Goal: Task Accomplishment & Management: Complete application form

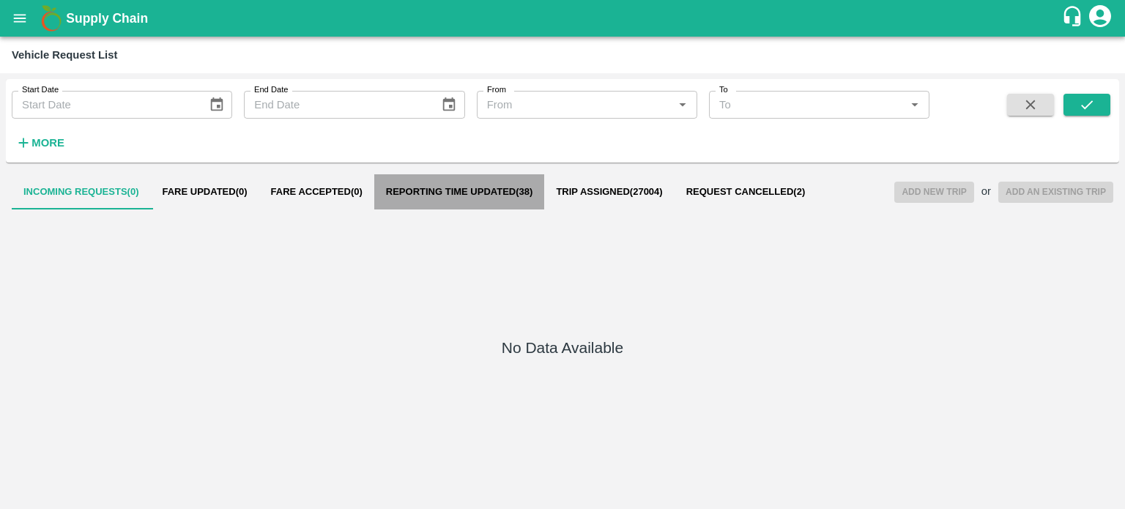
click at [428, 175] on button "Reporting Time Updated ( 38 )" at bounding box center [459, 191] width 171 height 35
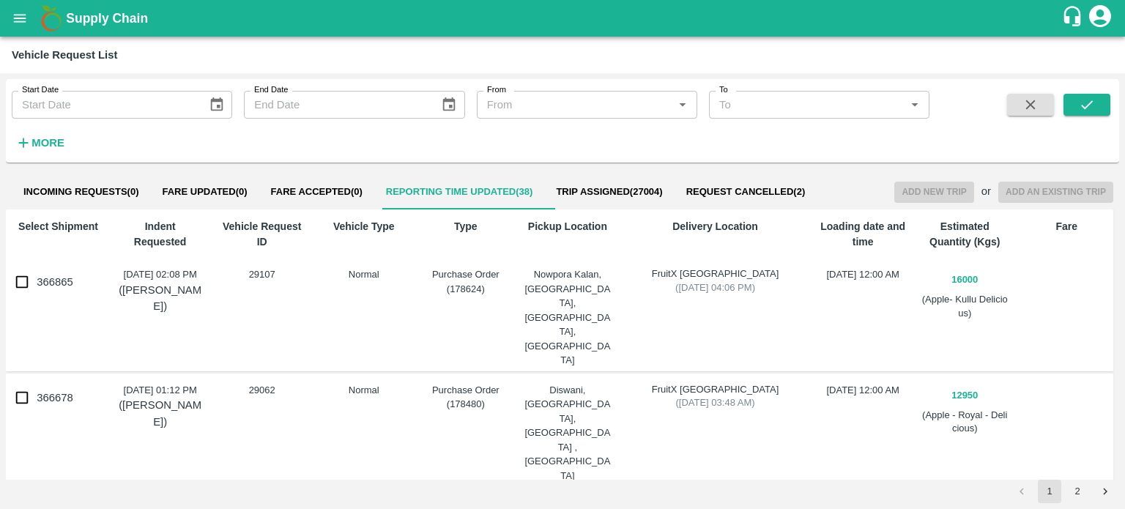
click at [374, 174] on button "Reporting Time Updated ( 38 )" at bounding box center [459, 191] width 171 height 35
click at [25, 284] on input "366865" at bounding box center [21, 281] width 29 height 29
checkbox input "true"
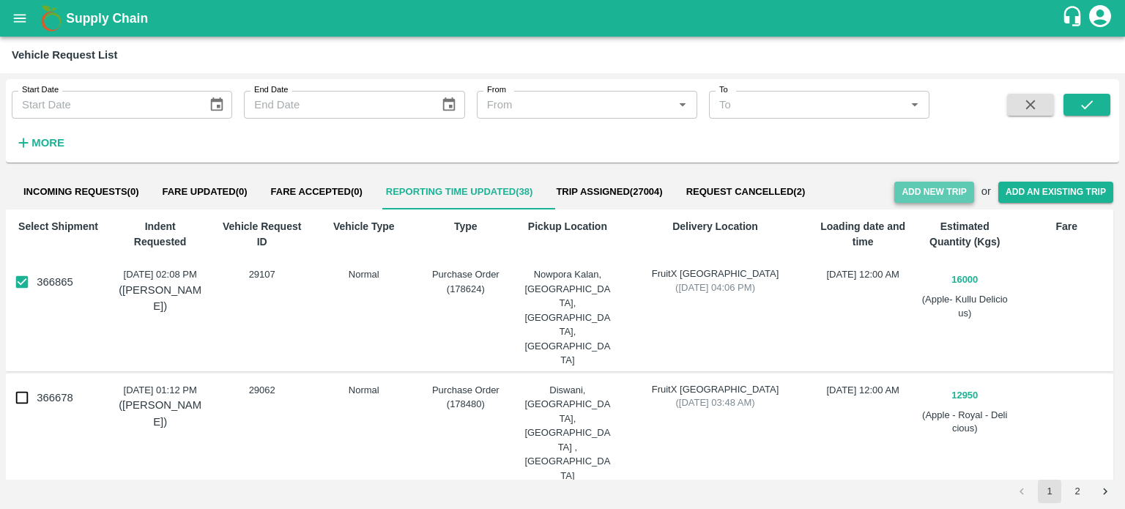
click at [914, 196] on button "Add New Trip" at bounding box center [934, 192] width 79 height 21
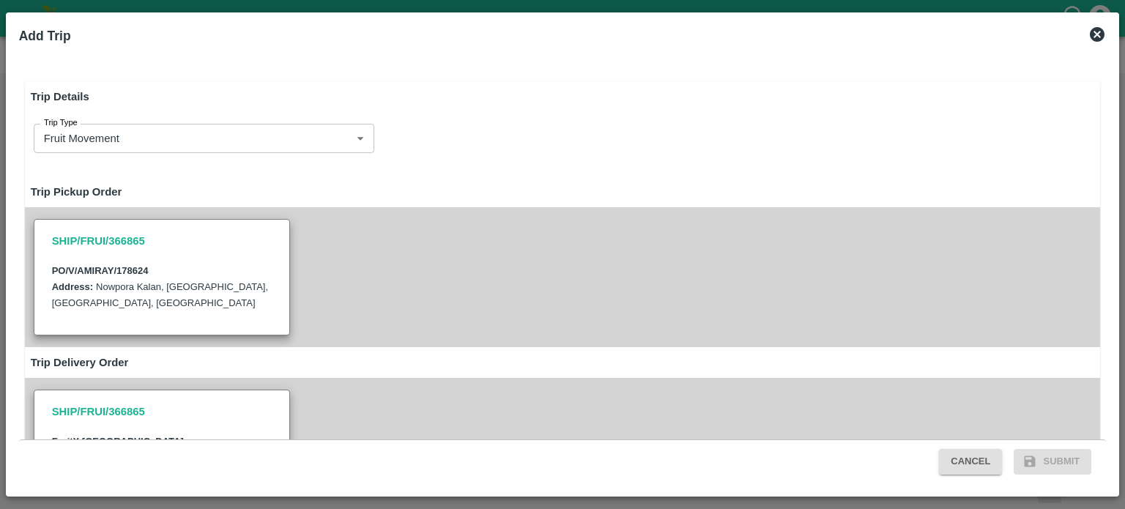
type input "16000"
type input "Normal"
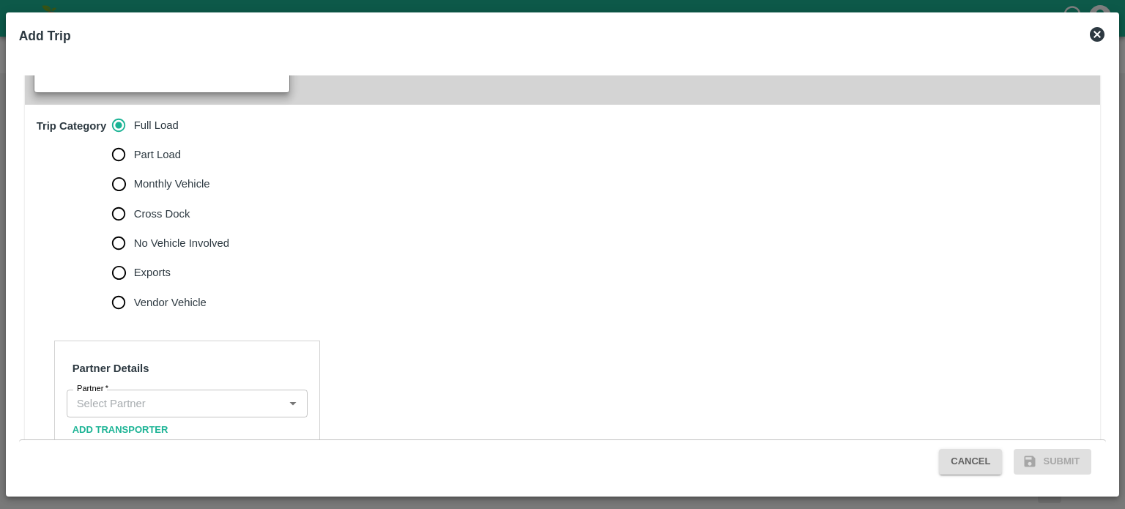
scroll to position [448, 0]
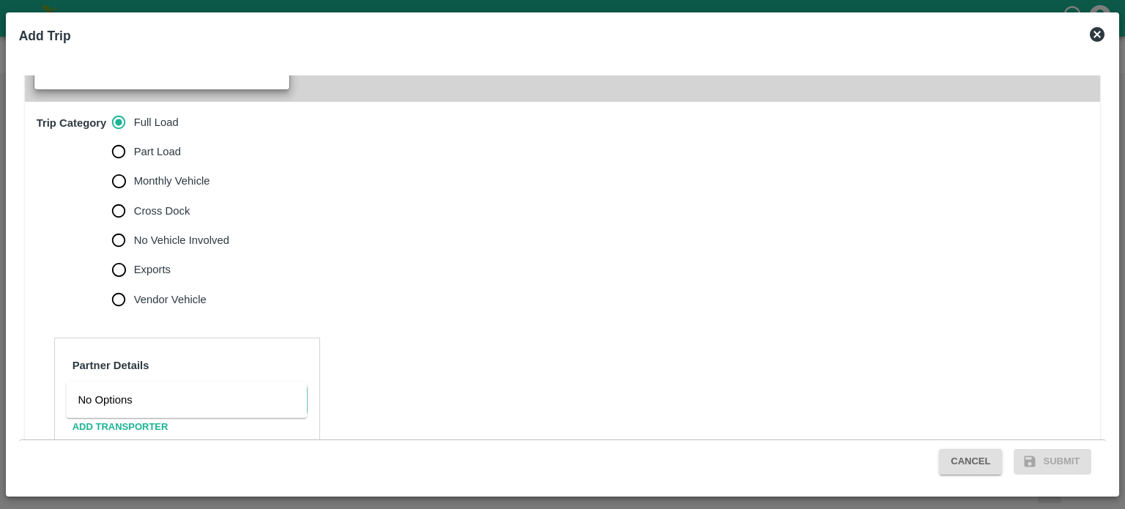
click at [187, 391] on input "Partner   *" at bounding box center [175, 400] width 208 height 19
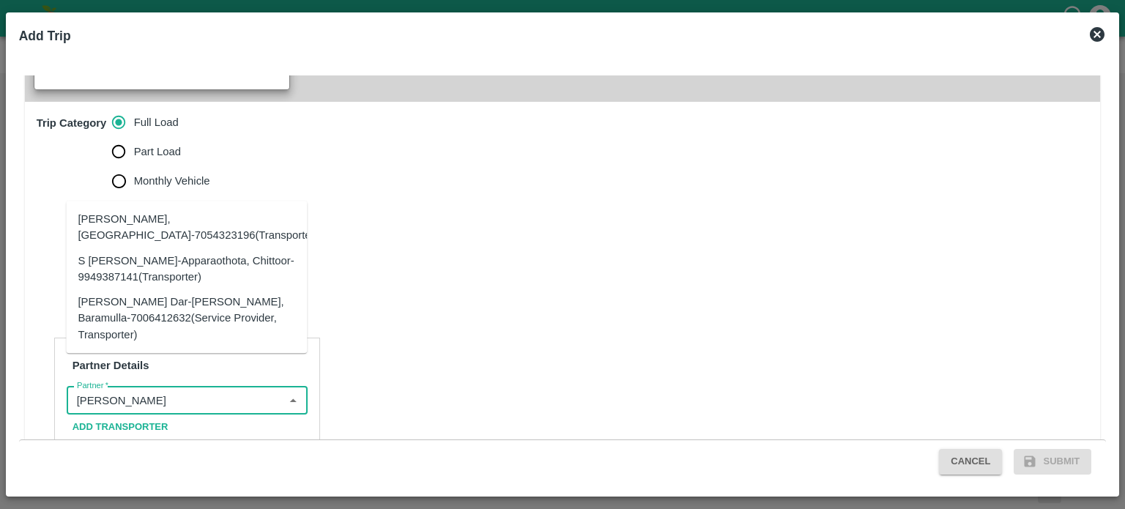
click at [148, 329] on div "Akeel Ayoub Dar-Noor Abad, Baramulla-7006412632(Service Provider, Transporter)" at bounding box center [187, 318] width 218 height 49
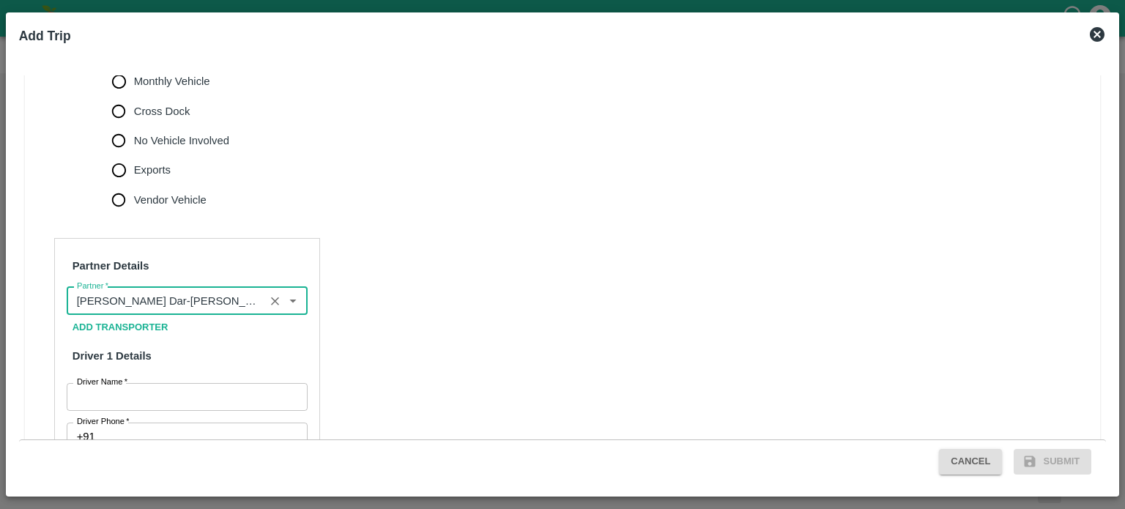
scroll to position [560, 0]
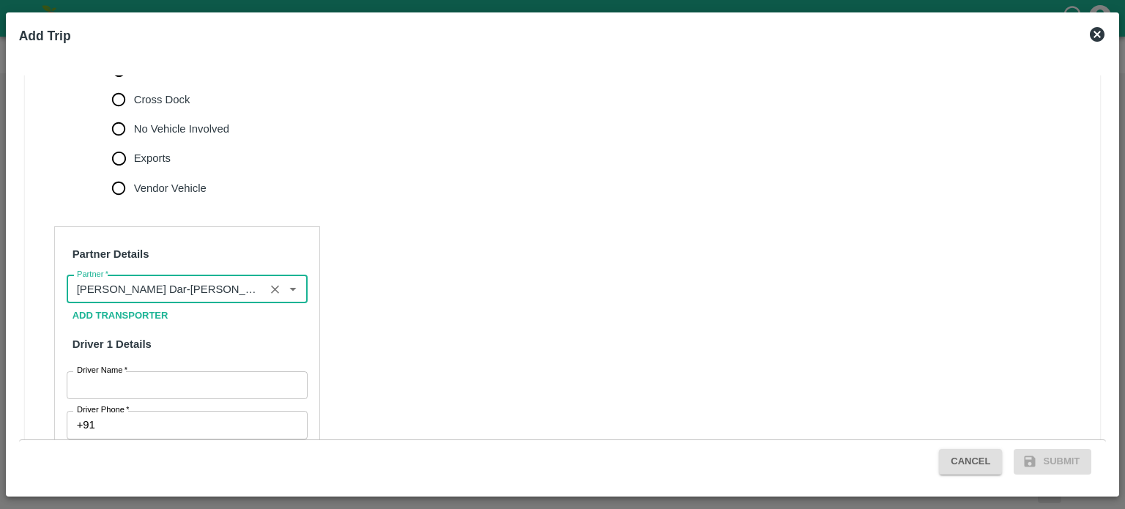
type input "Akeel Ayoub Dar-Noor Abad, Baramulla-7006412632(Service Provider, Transporter)"
click at [119, 371] on input "Driver Name   *" at bounding box center [187, 385] width 241 height 28
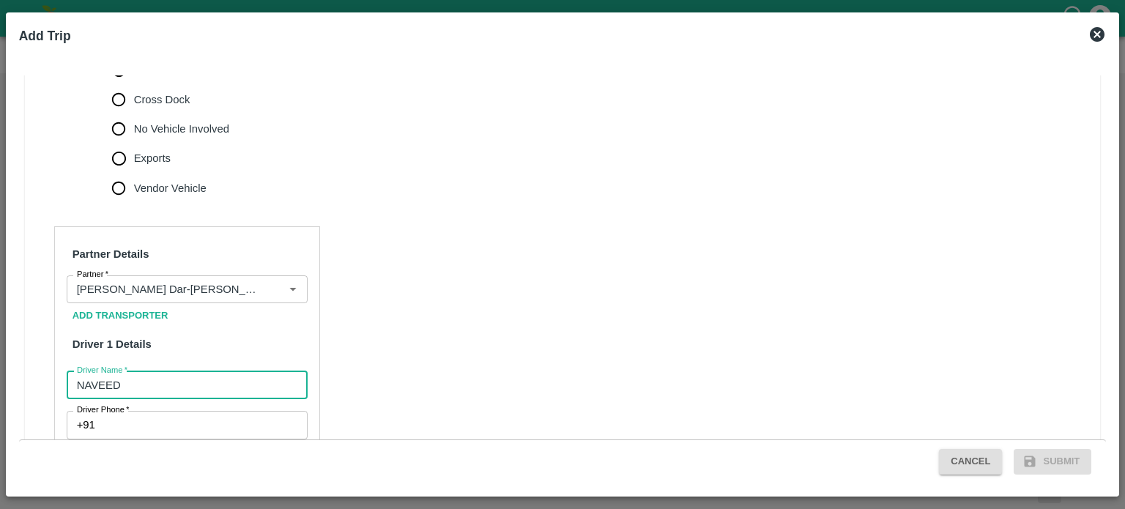
type input "NAVEED"
click at [142, 411] on input "Driver Phone   *" at bounding box center [204, 425] width 207 height 28
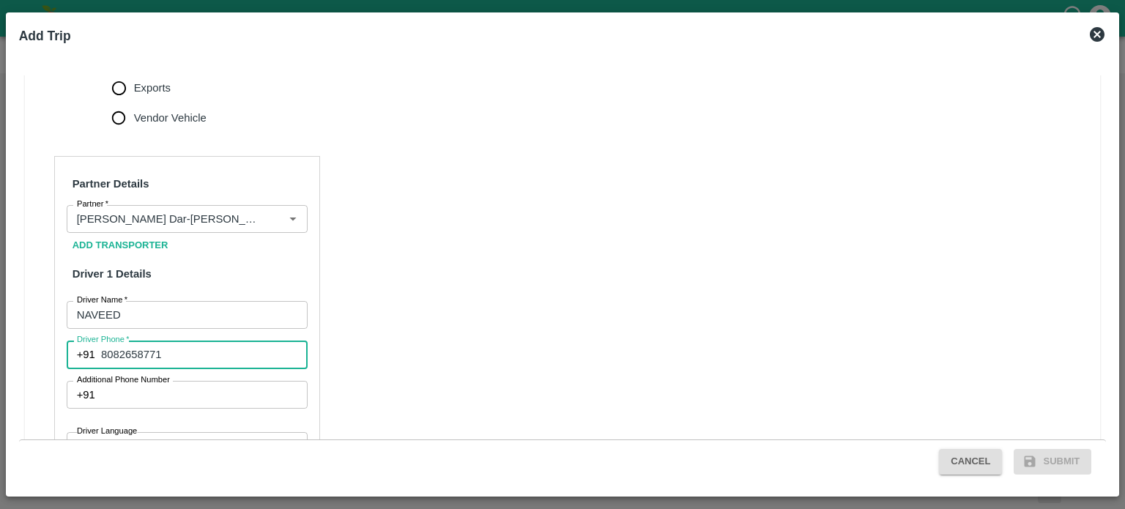
scroll to position [630, 0]
type input "8082658771"
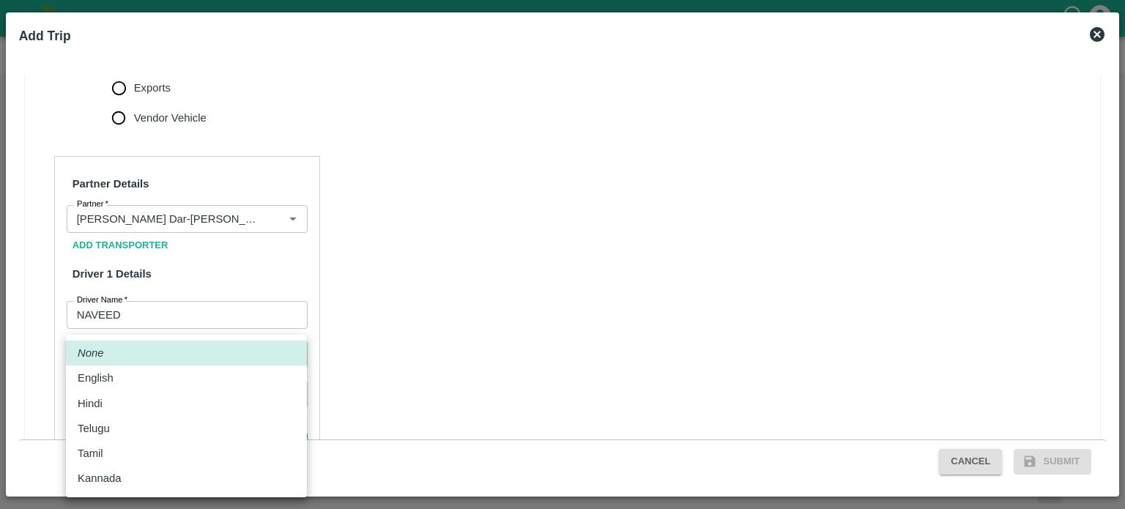
click at [139, 407] on body "Supply Chain Vehicle Request List Start Date Start Date End Date End Date From …" at bounding box center [562, 254] width 1125 height 509
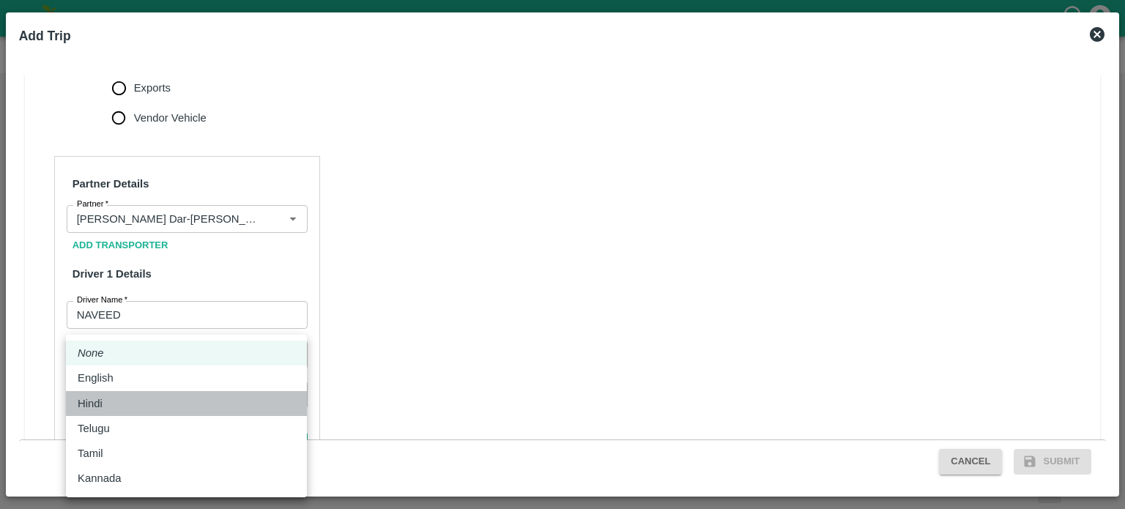
click at [98, 401] on p "Hindi" at bounding box center [90, 404] width 25 height 16
type input "hi"
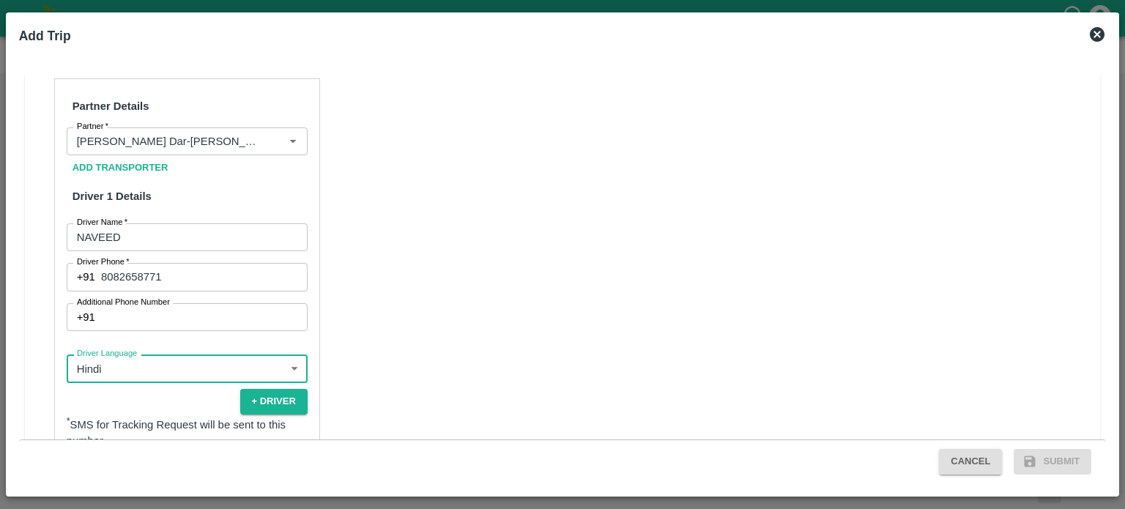
scroll to position [725, 0]
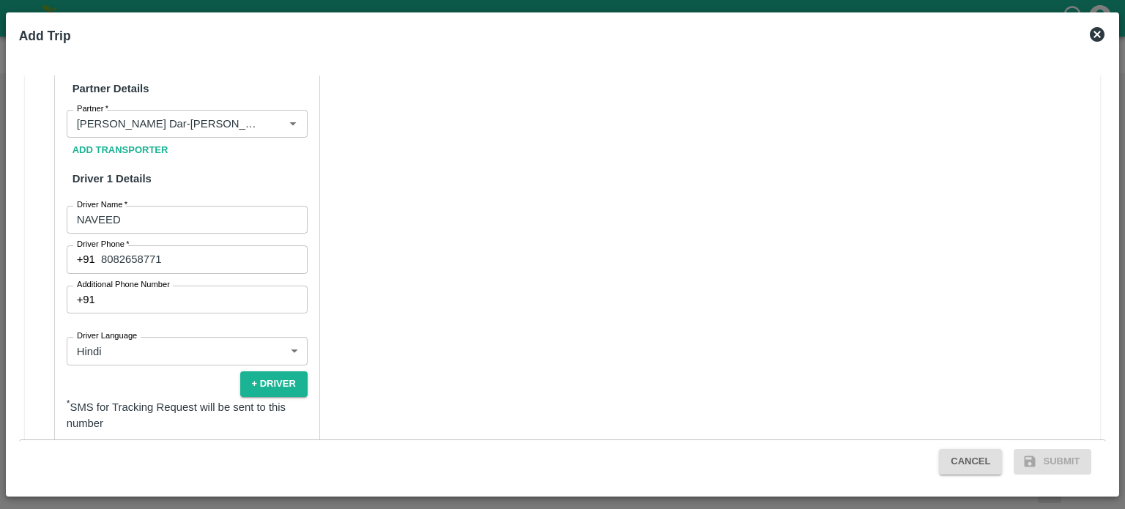
click at [182, 434] on input "Yes" at bounding box center [178, 448] width 84 height 28
checkbox input "true"
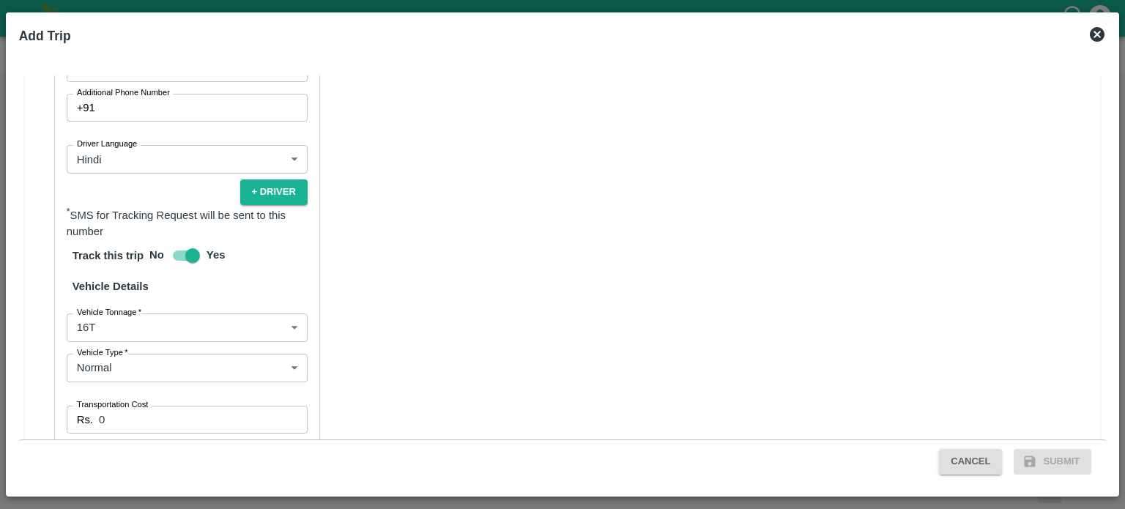
scroll to position [951, 0]
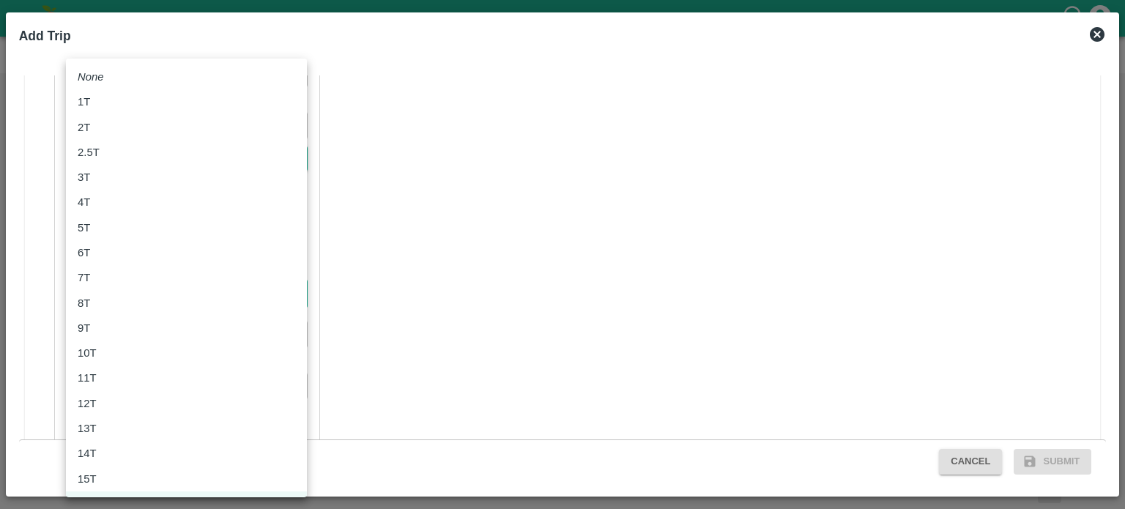
click at [101, 259] on body "Supply Chain Vehicle Request List Start Date Start Date End Date End Date From …" at bounding box center [562, 254] width 1125 height 509
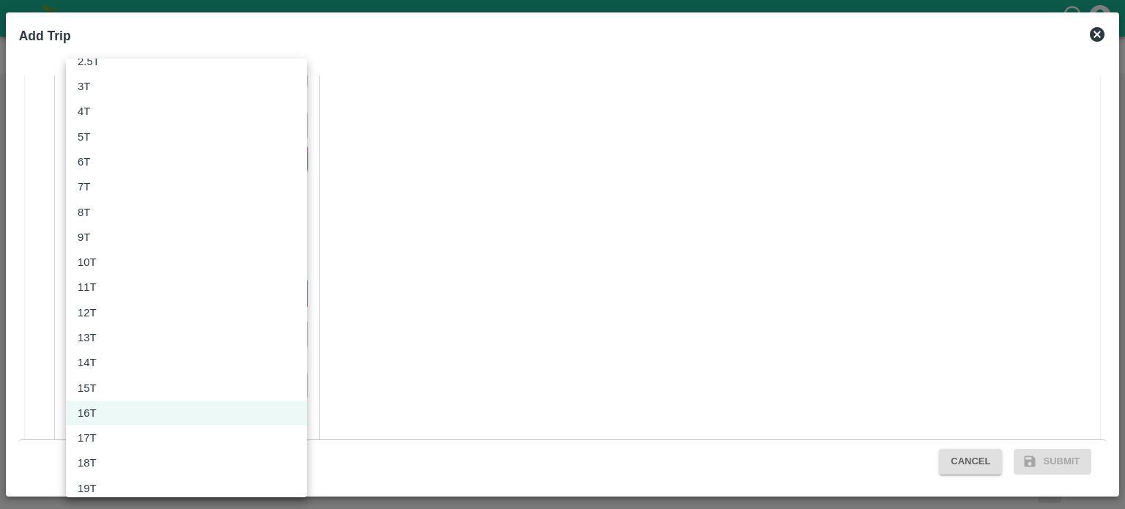
scroll to position [91, 0]
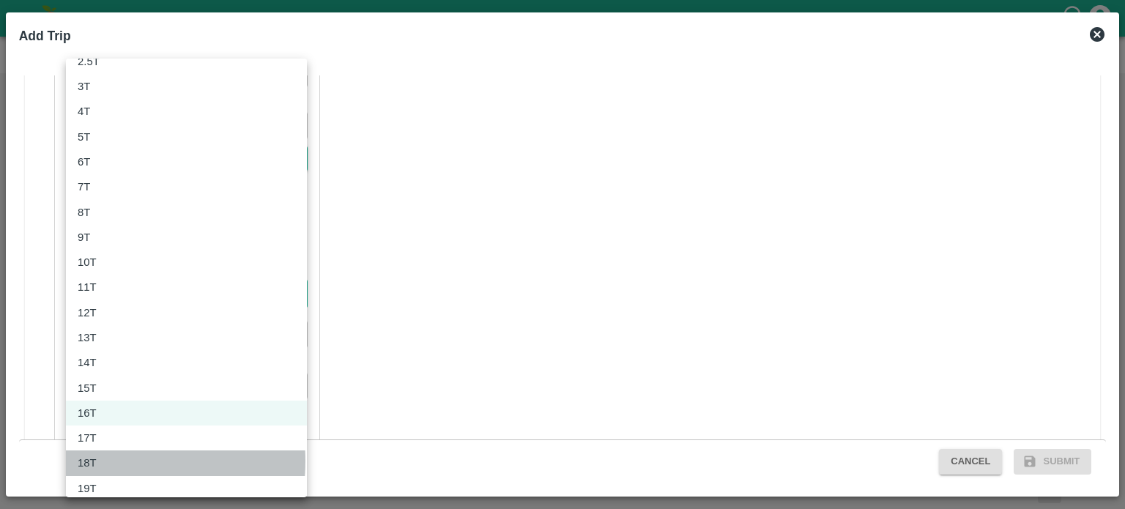
click at [94, 461] on p "18T" at bounding box center [87, 463] width 19 height 16
type input "18000"
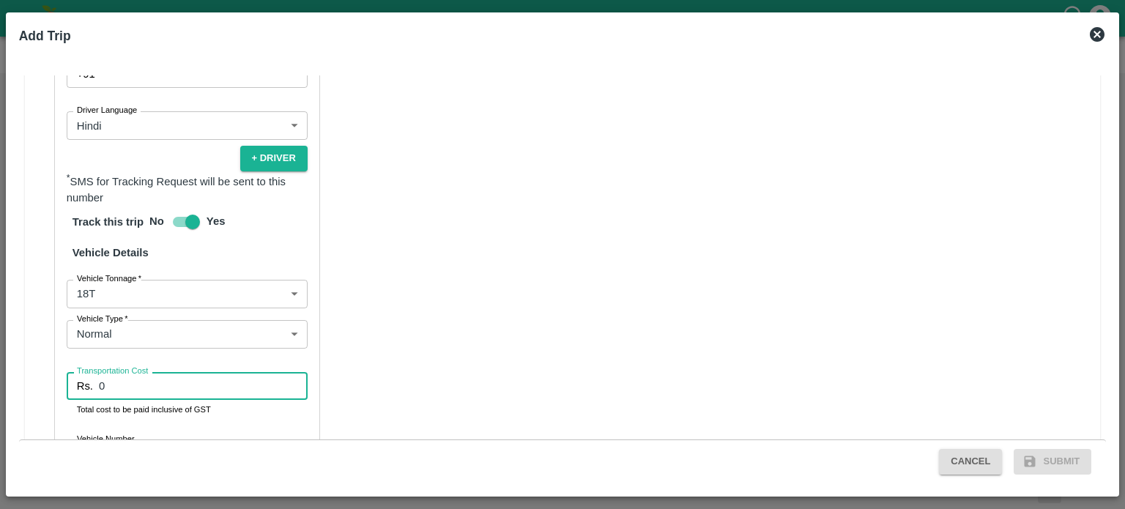
click at [122, 372] on input "0" at bounding box center [203, 386] width 209 height 28
type input "190400"
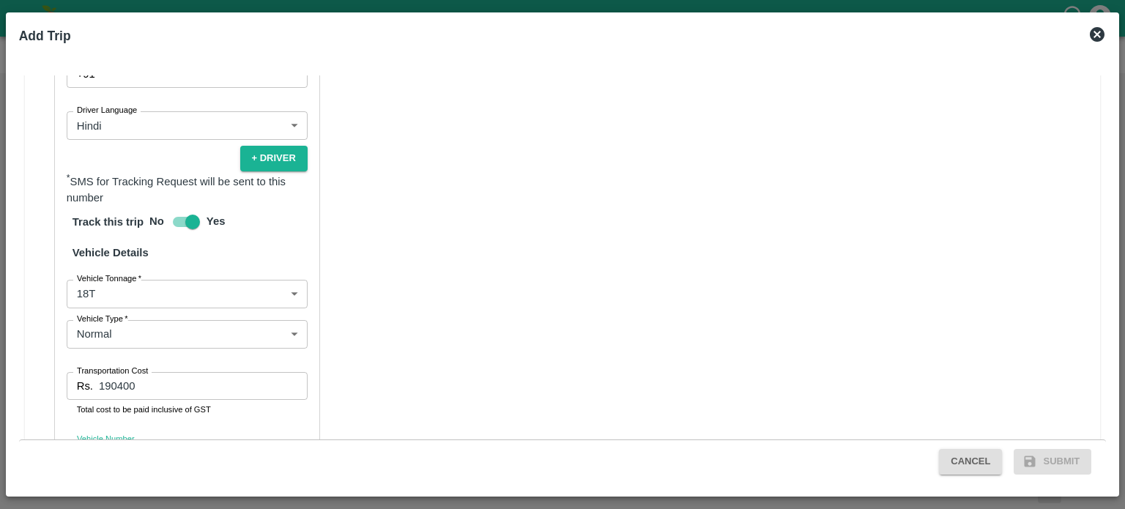
click at [127, 440] on input "Vehicle Number" at bounding box center [187, 454] width 241 height 28
type input "RJ11GB8613"
click at [377, 399] on div "Partner Details Partner   * Partner Add Transporter Driver 1 Details Driver Nam…" at bounding box center [563, 187] width 1076 height 738
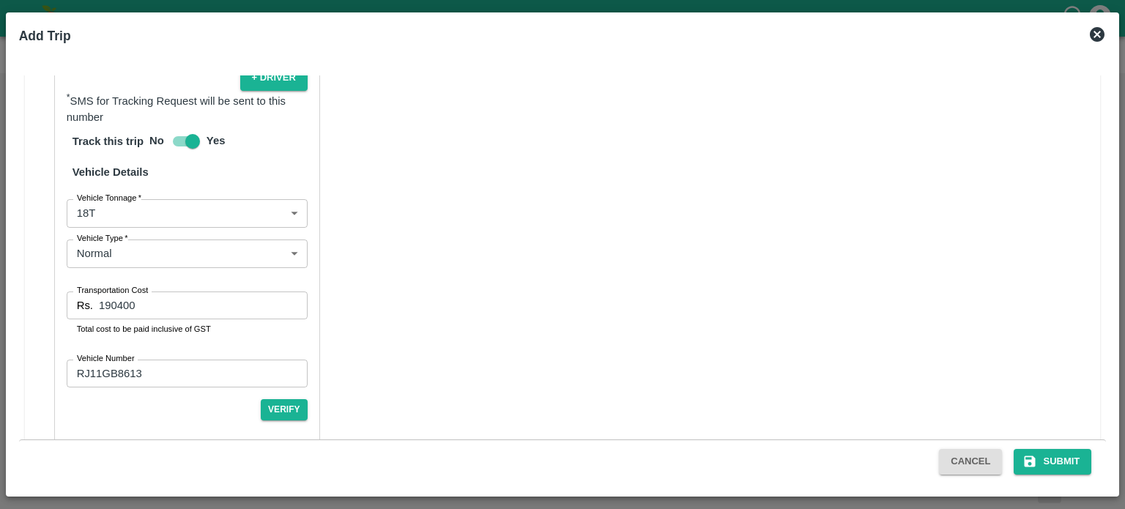
scroll to position [1032, 0]
click at [278, 399] on button "Verify" at bounding box center [284, 409] width 47 height 21
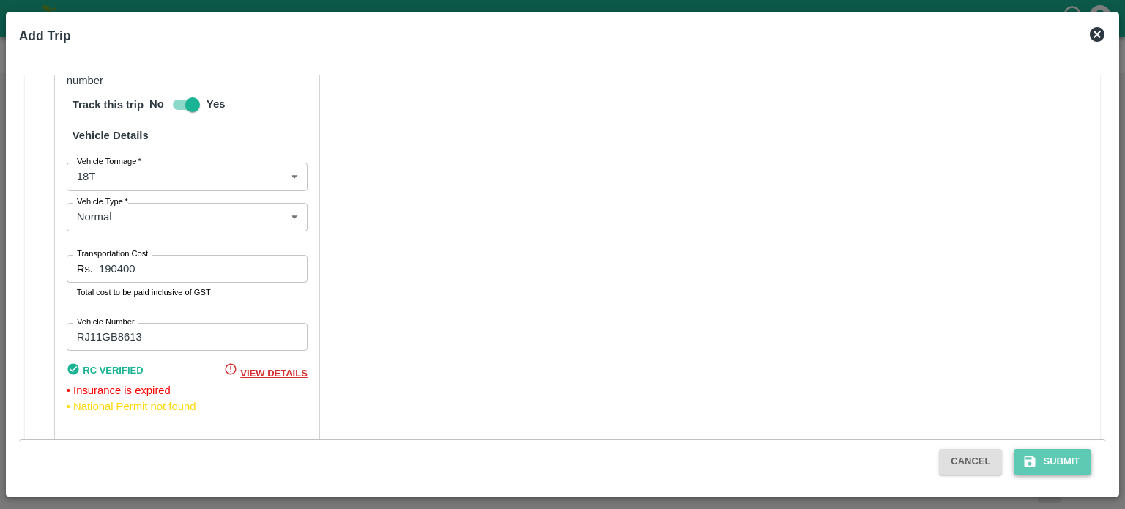
click at [1057, 459] on button "Submit" at bounding box center [1053, 462] width 78 height 26
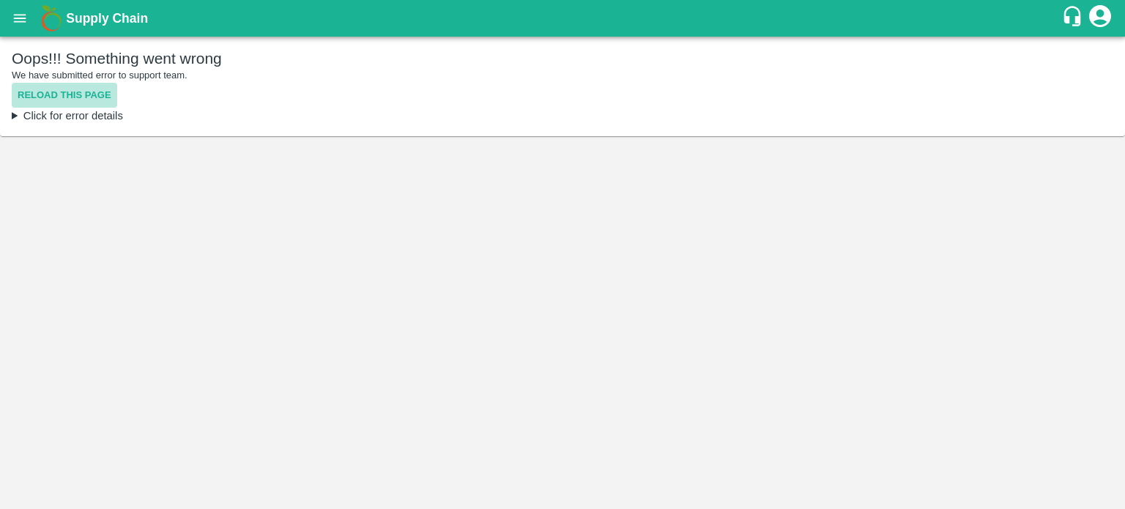
click at [64, 93] on button "Reload this page" at bounding box center [64, 96] width 105 height 26
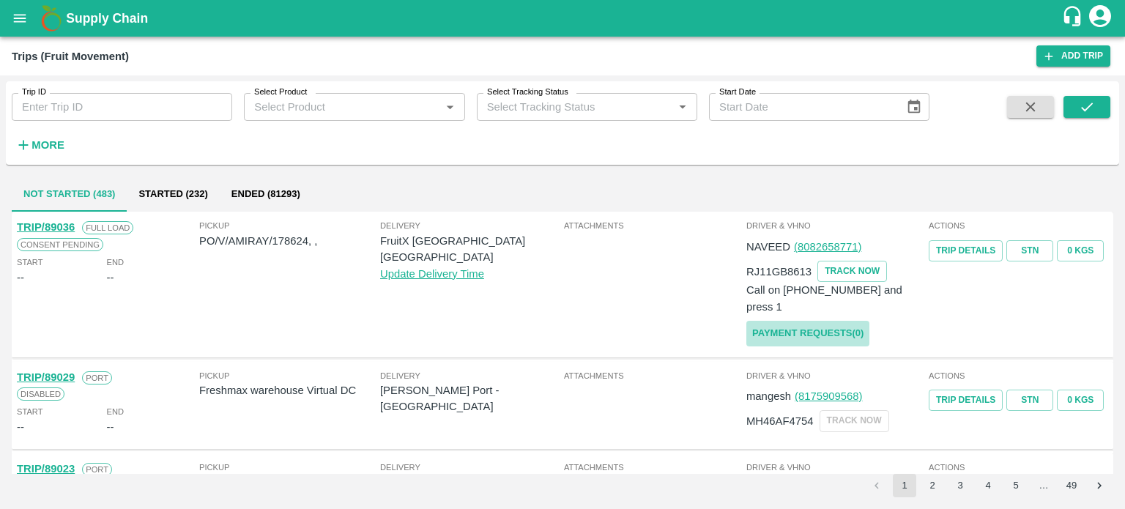
click at [770, 321] on link "Payment Requests( 0 )" at bounding box center [808, 334] width 123 height 26
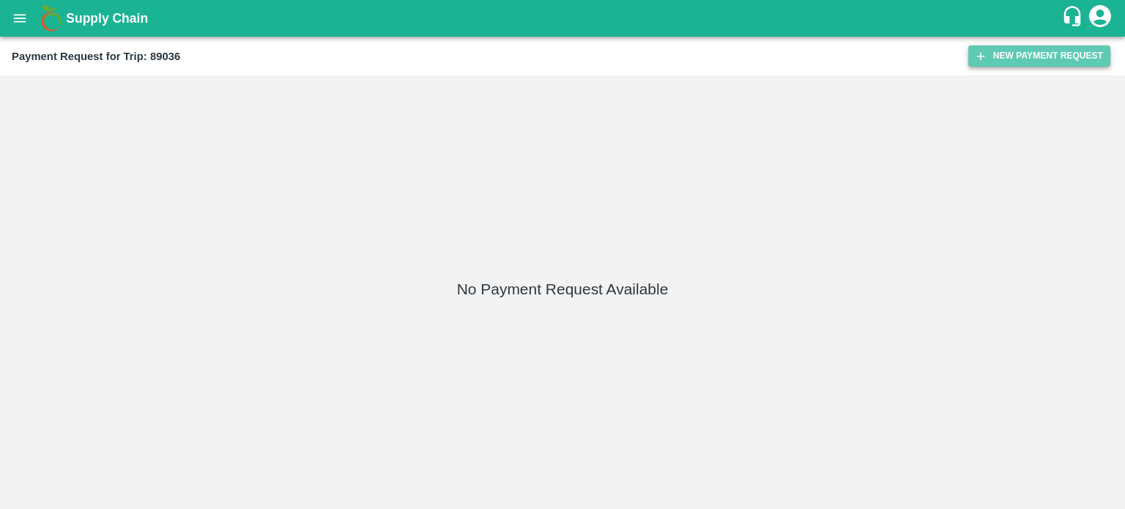
click at [1001, 58] on button "New Payment Request" at bounding box center [1040, 55] width 142 height 21
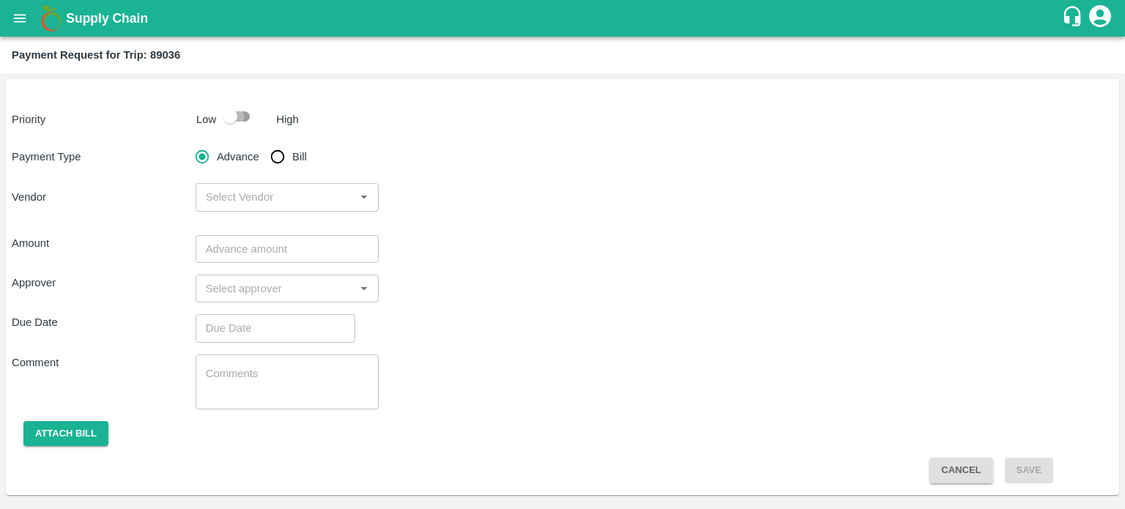
click at [234, 110] on input "checkbox" at bounding box center [230, 117] width 84 height 28
checkbox input "true"
click at [273, 151] on input "Bill" at bounding box center [277, 156] width 29 height 29
radio input "true"
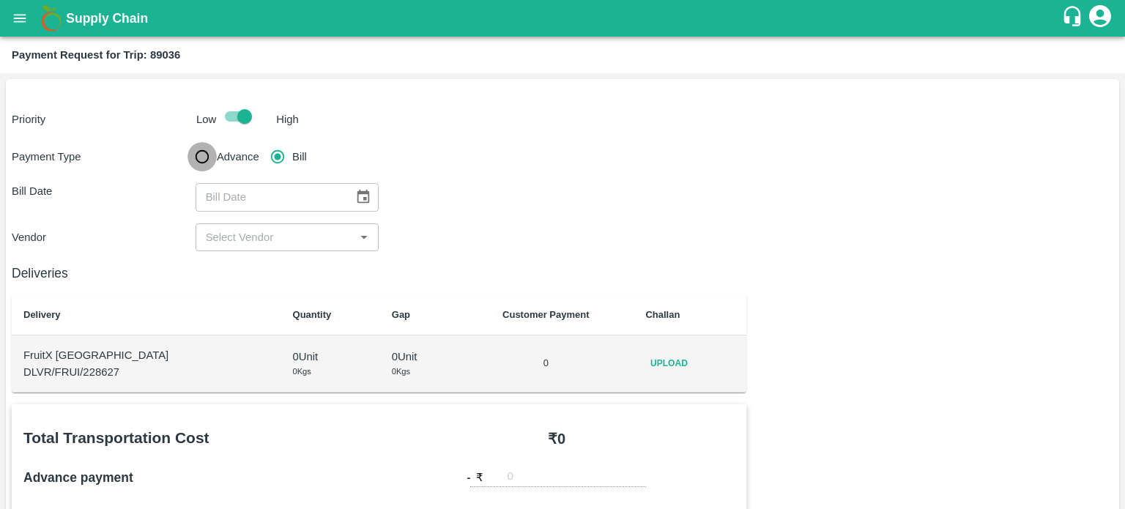
click at [193, 149] on input "Advance" at bounding box center [202, 156] width 29 height 29
radio input "true"
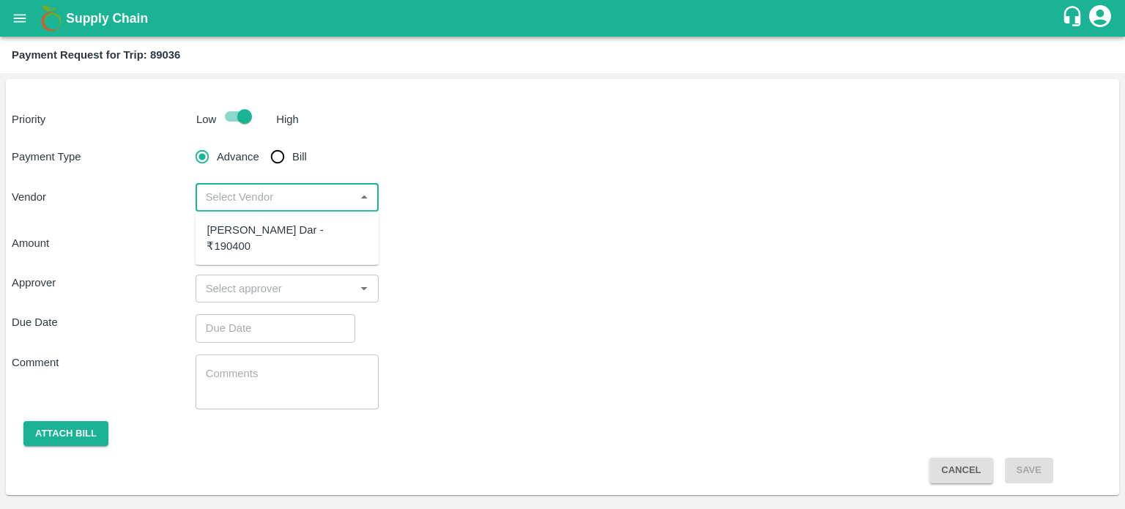
click at [273, 199] on input "input" at bounding box center [275, 197] width 151 height 19
click at [275, 229] on div "[PERSON_NAME] Dar - ₹190400" at bounding box center [287, 238] width 160 height 33
type input "[PERSON_NAME] Dar - ₹190400"
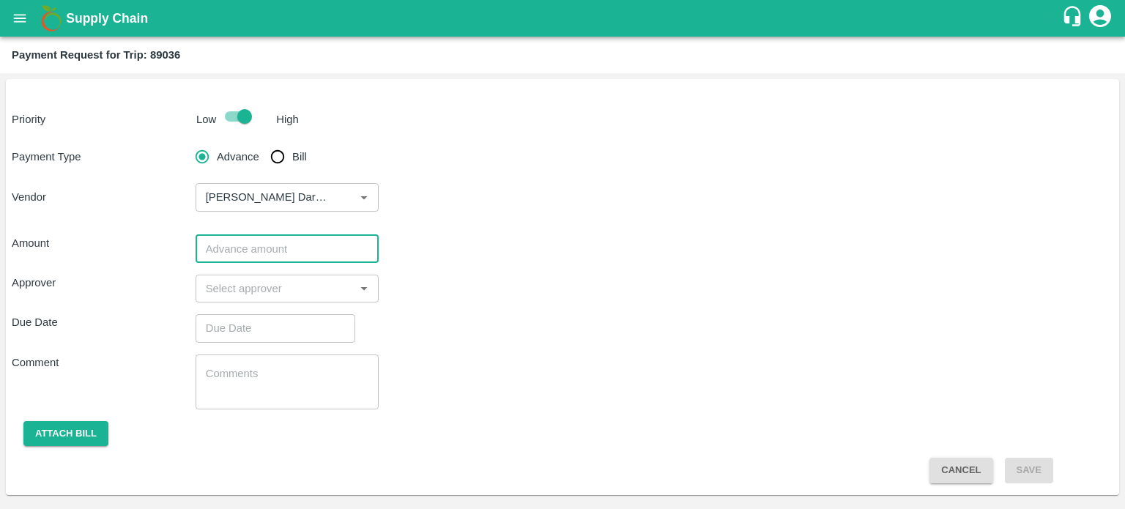
click at [270, 255] on input "number" at bounding box center [288, 249] width 184 height 28
type input "100000"
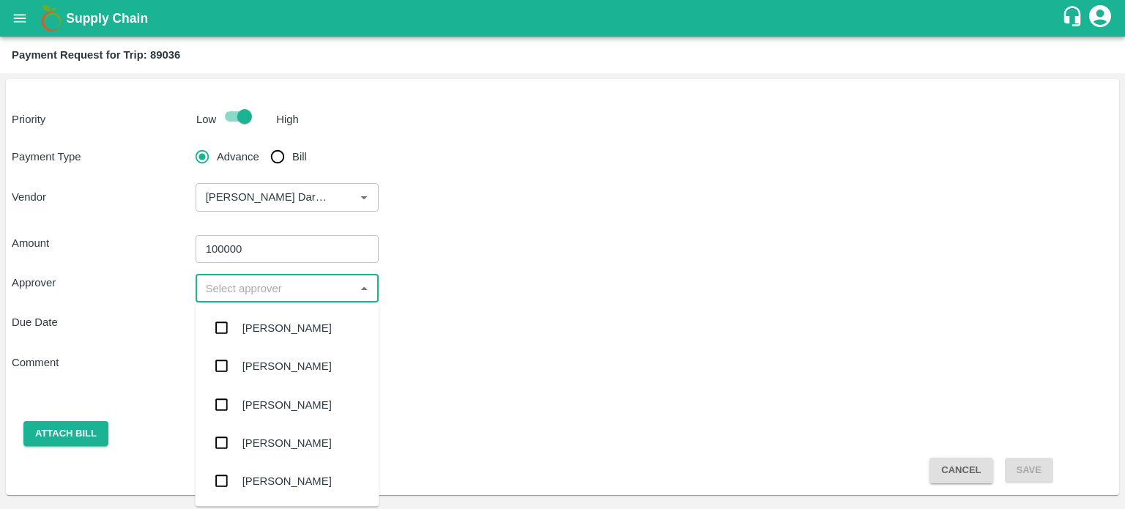
click at [259, 282] on input "input" at bounding box center [275, 288] width 151 height 19
type input "PAL"
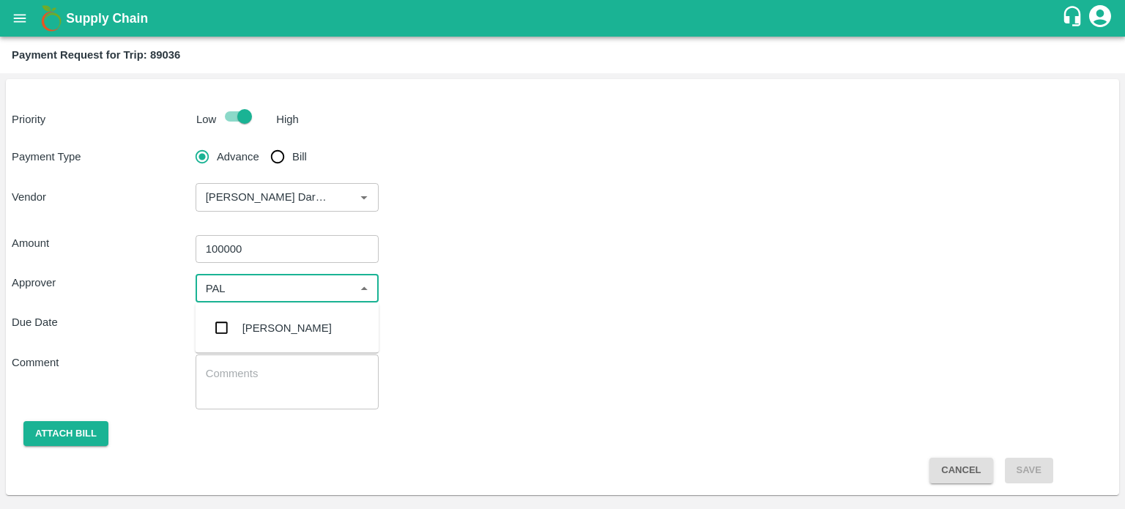
click at [264, 325] on div "[PERSON_NAME]" at bounding box center [286, 328] width 89 height 16
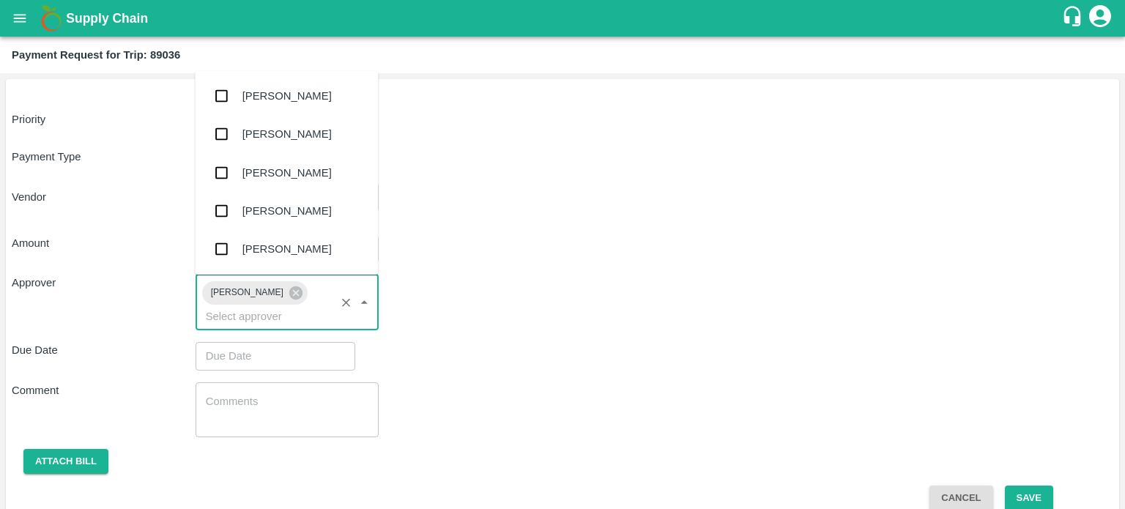
click at [264, 325] on input "input" at bounding box center [266, 316] width 132 height 19
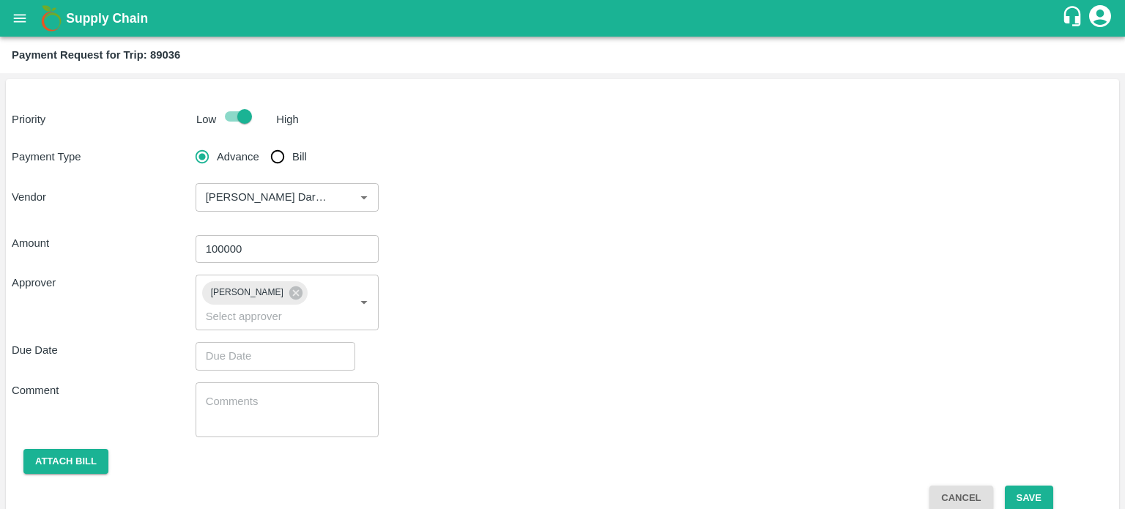
click at [469, 349] on div "Due Date ​" at bounding box center [563, 356] width 1102 height 28
type input "DD/MM/YYYY hh:mm aa"
click at [291, 366] on input "DD/MM/YYYY hh:mm aa" at bounding box center [270, 356] width 149 height 28
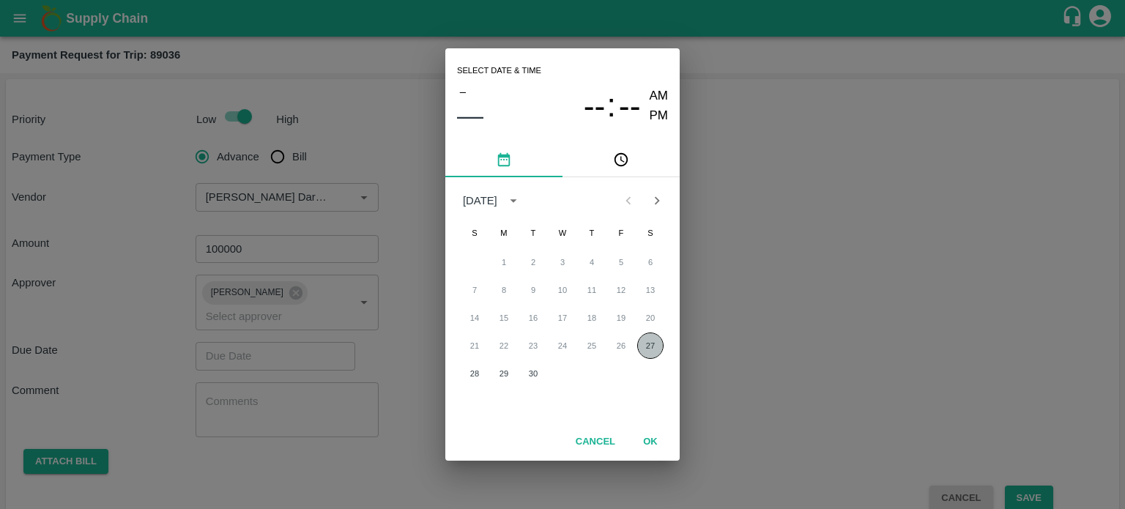
click at [642, 342] on button "27" at bounding box center [650, 346] width 26 height 26
type input "[DATE] 12:00 AM"
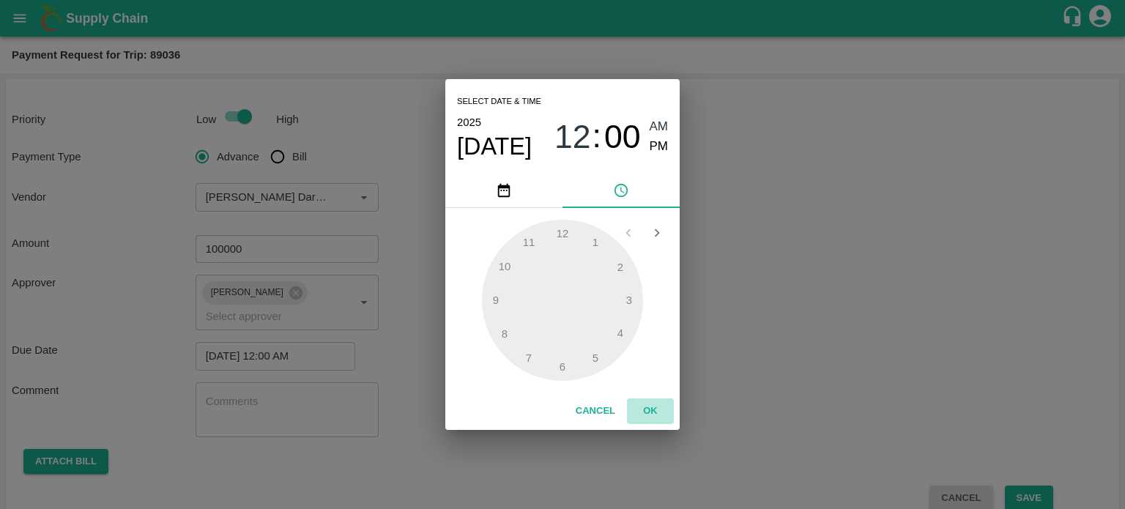
click at [647, 405] on button "OK" at bounding box center [650, 412] width 47 height 26
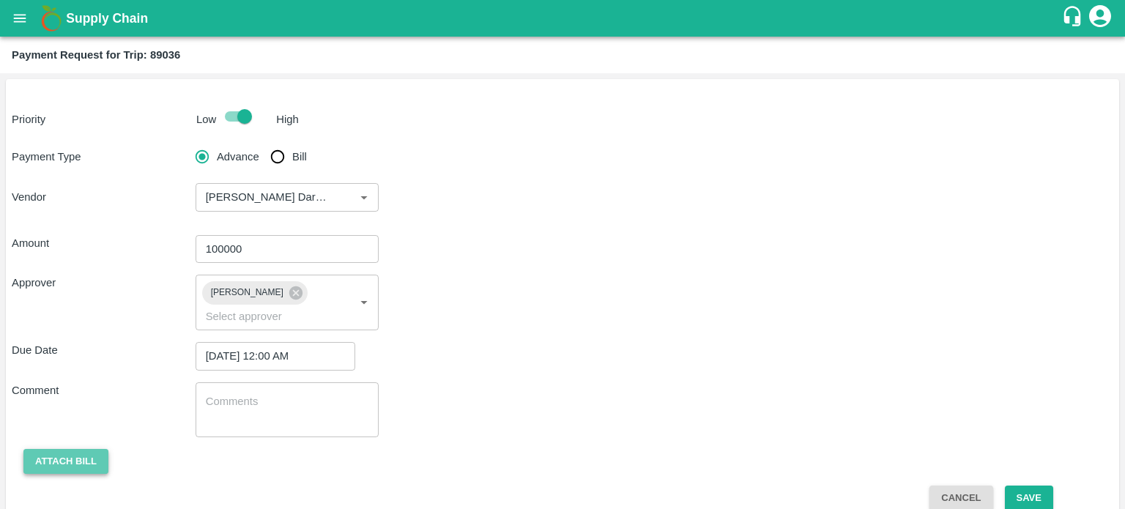
click at [82, 472] on button "Attach bill" at bounding box center [65, 462] width 85 height 26
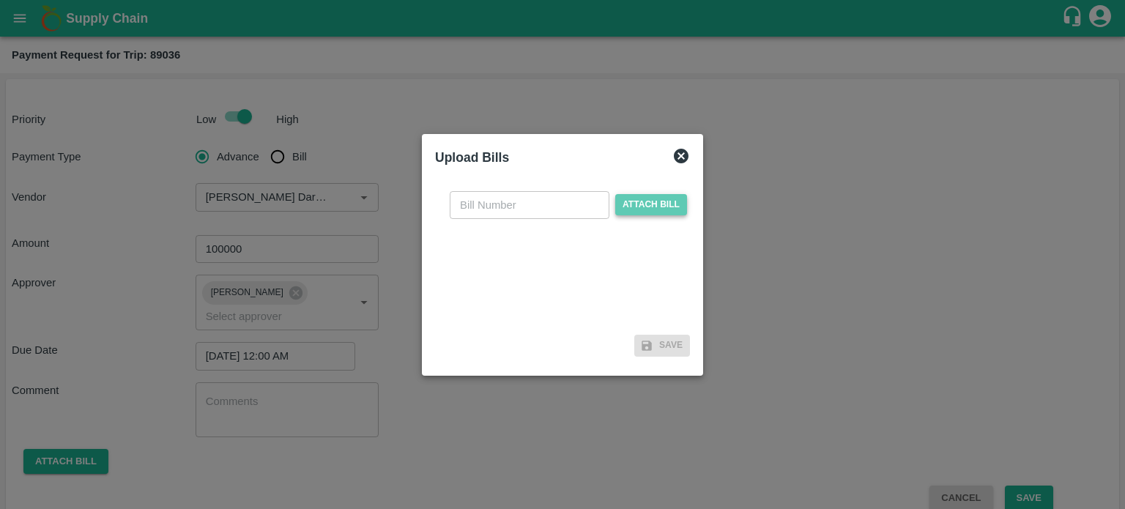
click at [652, 195] on span "Attach bill" at bounding box center [651, 204] width 72 height 21
click at [0, 0] on input "Attach bill" at bounding box center [0, 0] width 0 height 0
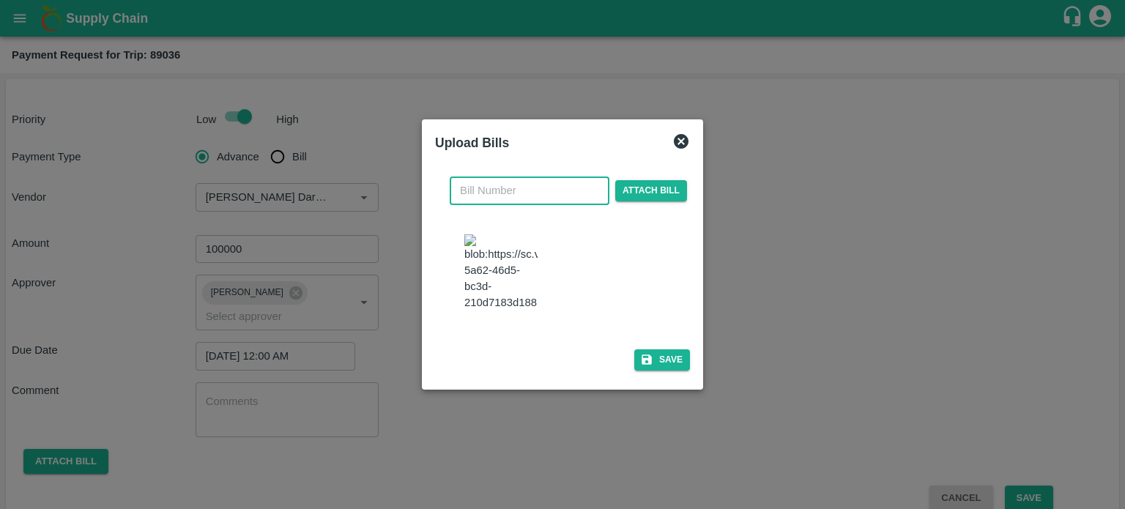
click at [511, 181] on input "text" at bounding box center [530, 191] width 160 height 28
type input "005"
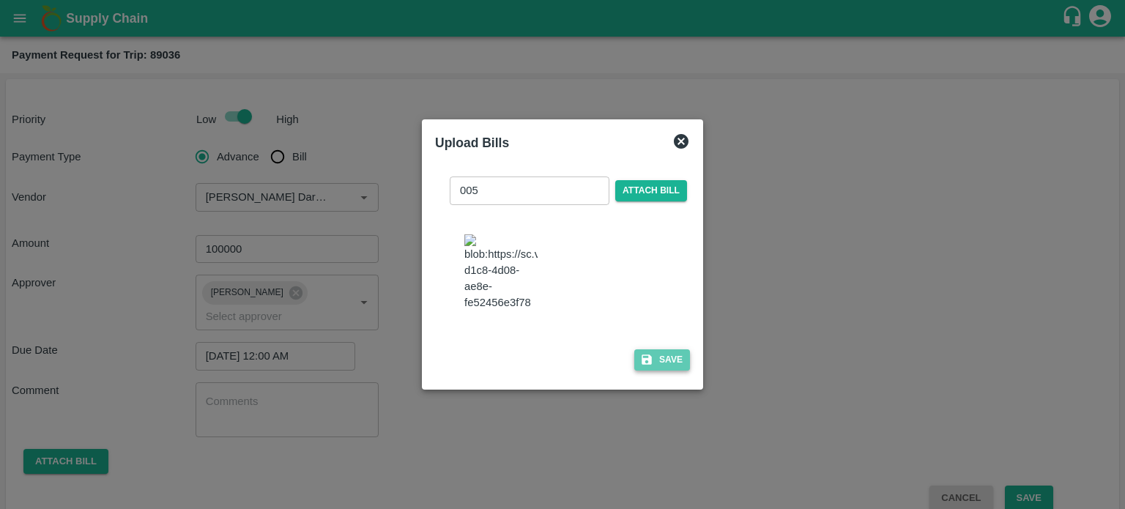
click at [652, 363] on button "Save" at bounding box center [662, 359] width 56 height 21
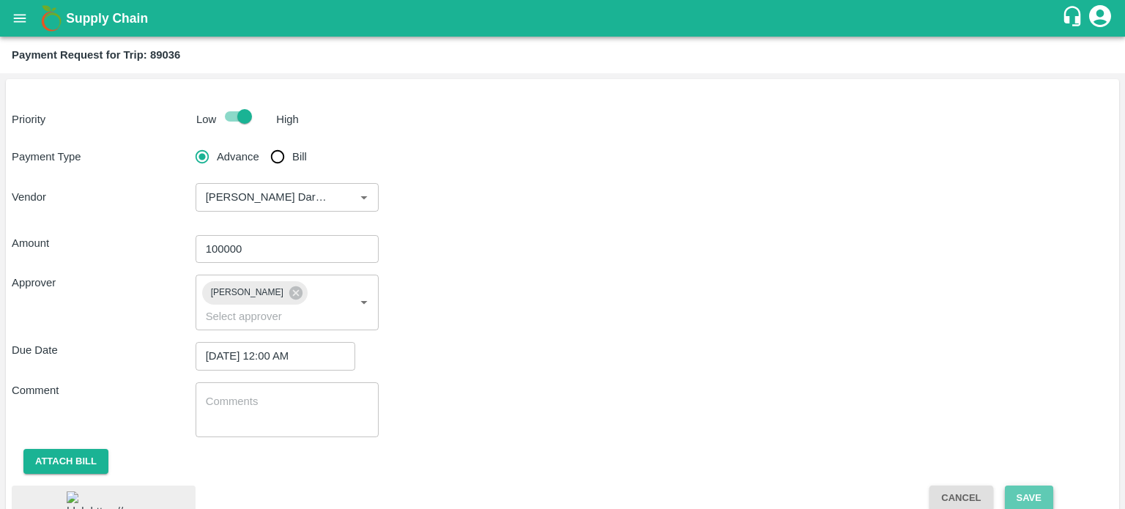
click at [1023, 495] on button "Save" at bounding box center [1029, 499] width 48 height 26
